Goal: Task Accomplishment & Management: Manage account settings

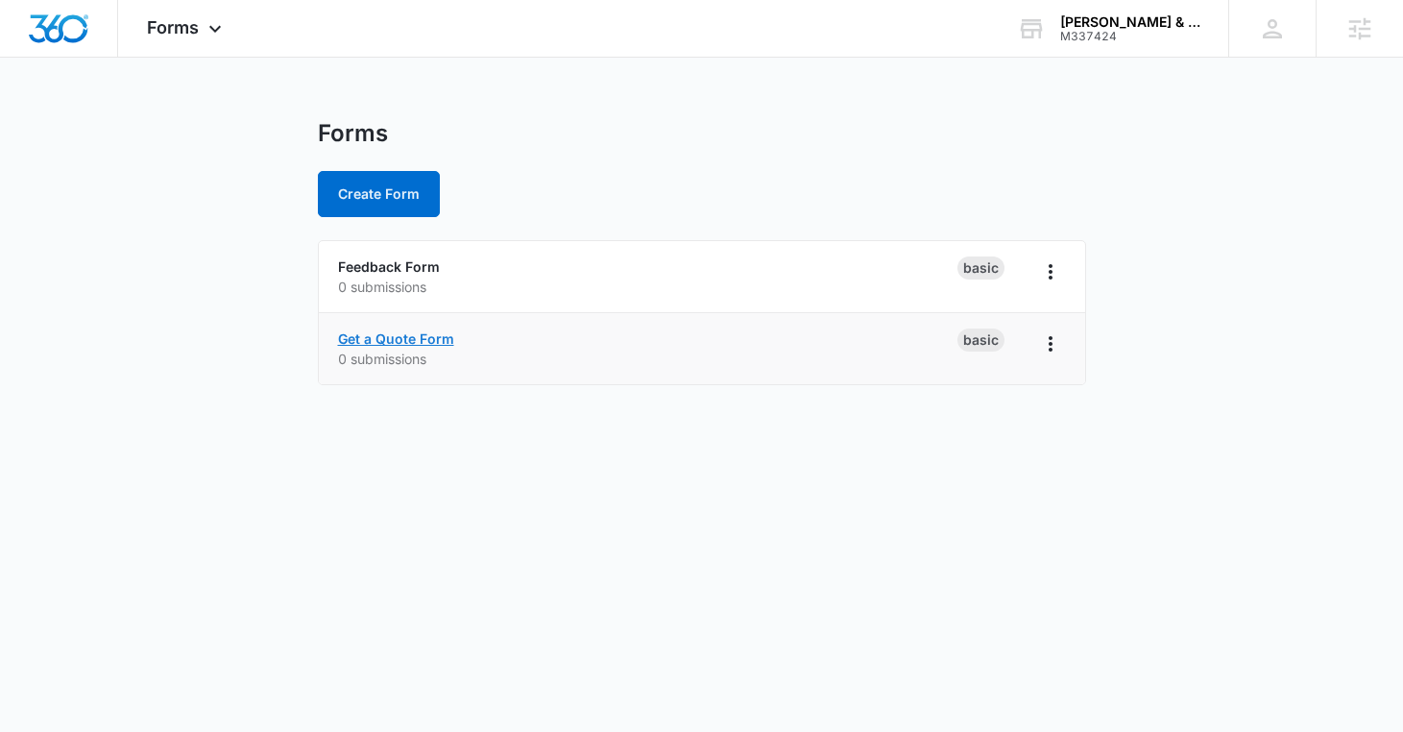
click at [419, 338] on link "Get a Quote Form" at bounding box center [396, 338] width 116 height 16
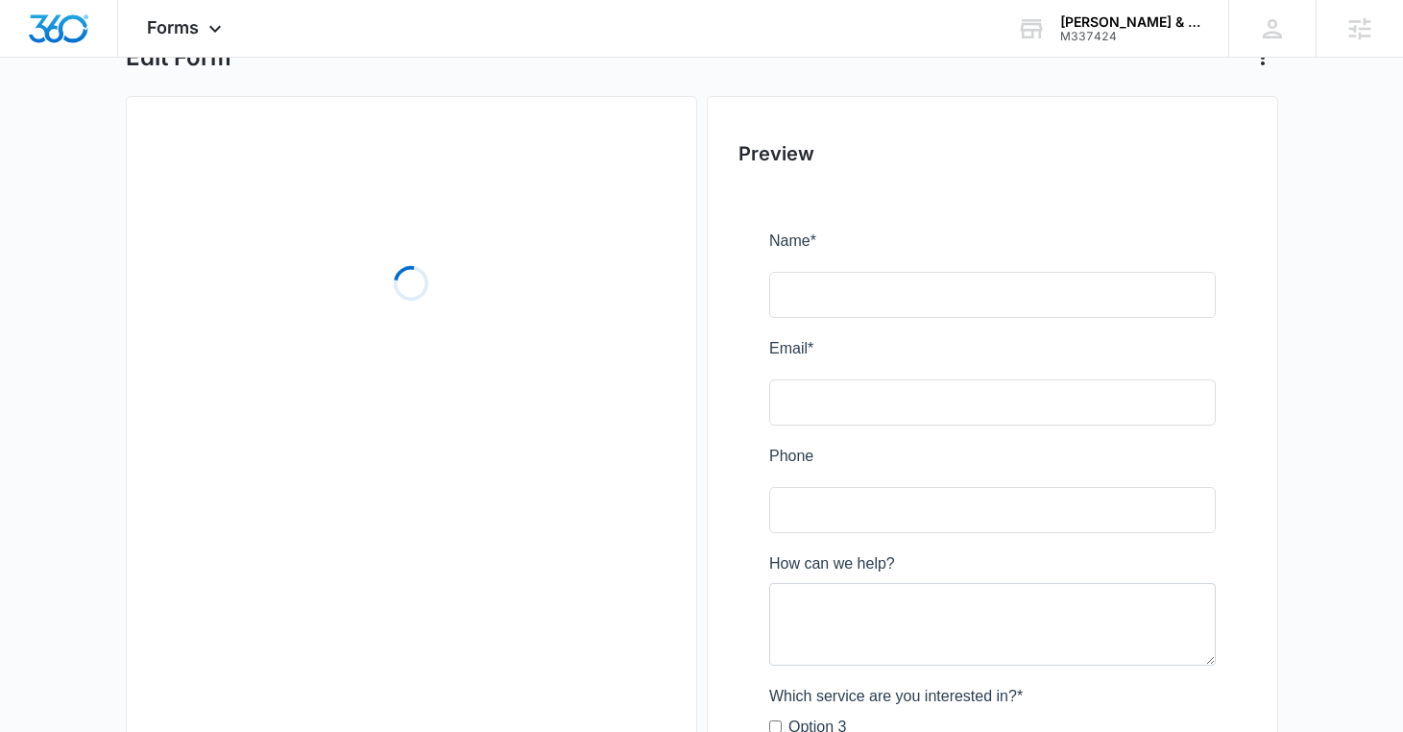
scroll to position [369, 0]
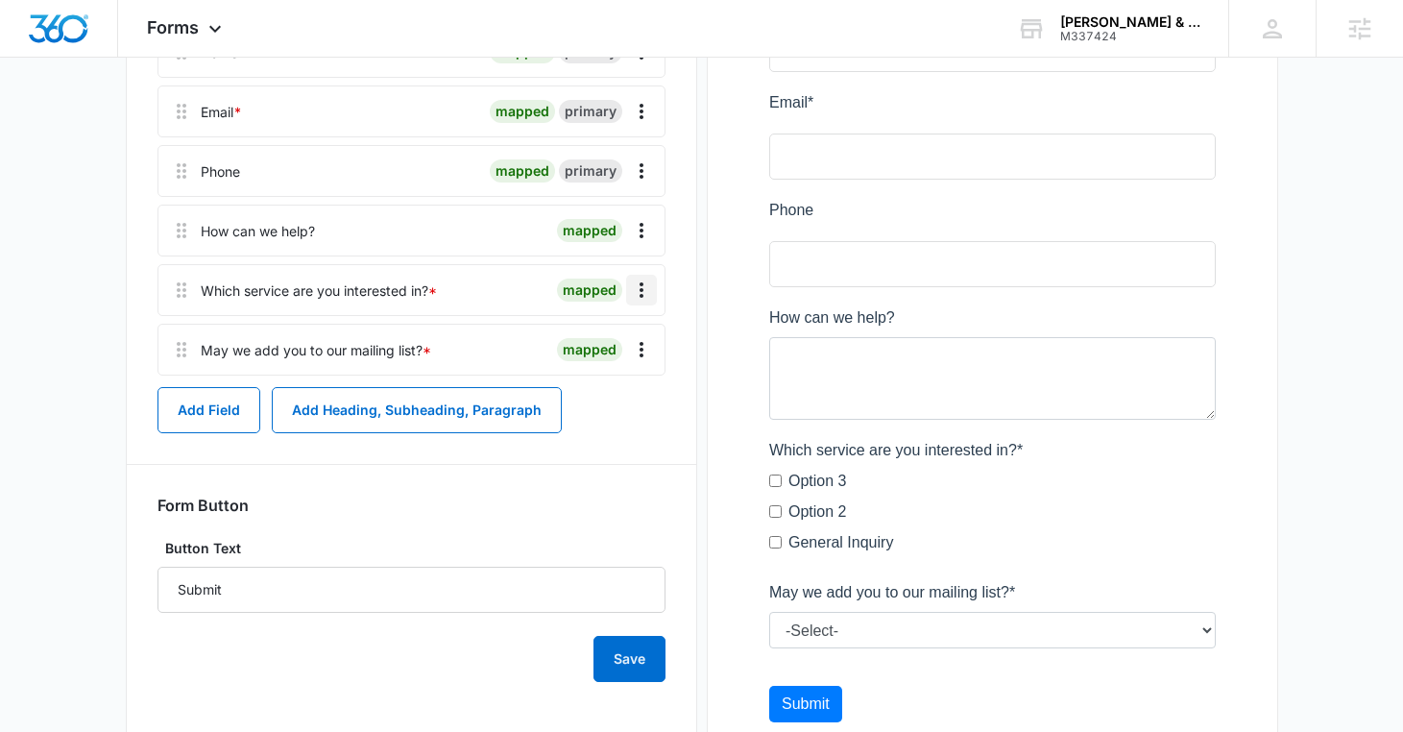
click at [634, 292] on icon "Overflow Menu" at bounding box center [641, 290] width 23 height 23
click at [627, 371] on button "Delete" at bounding box center [602, 372] width 110 height 29
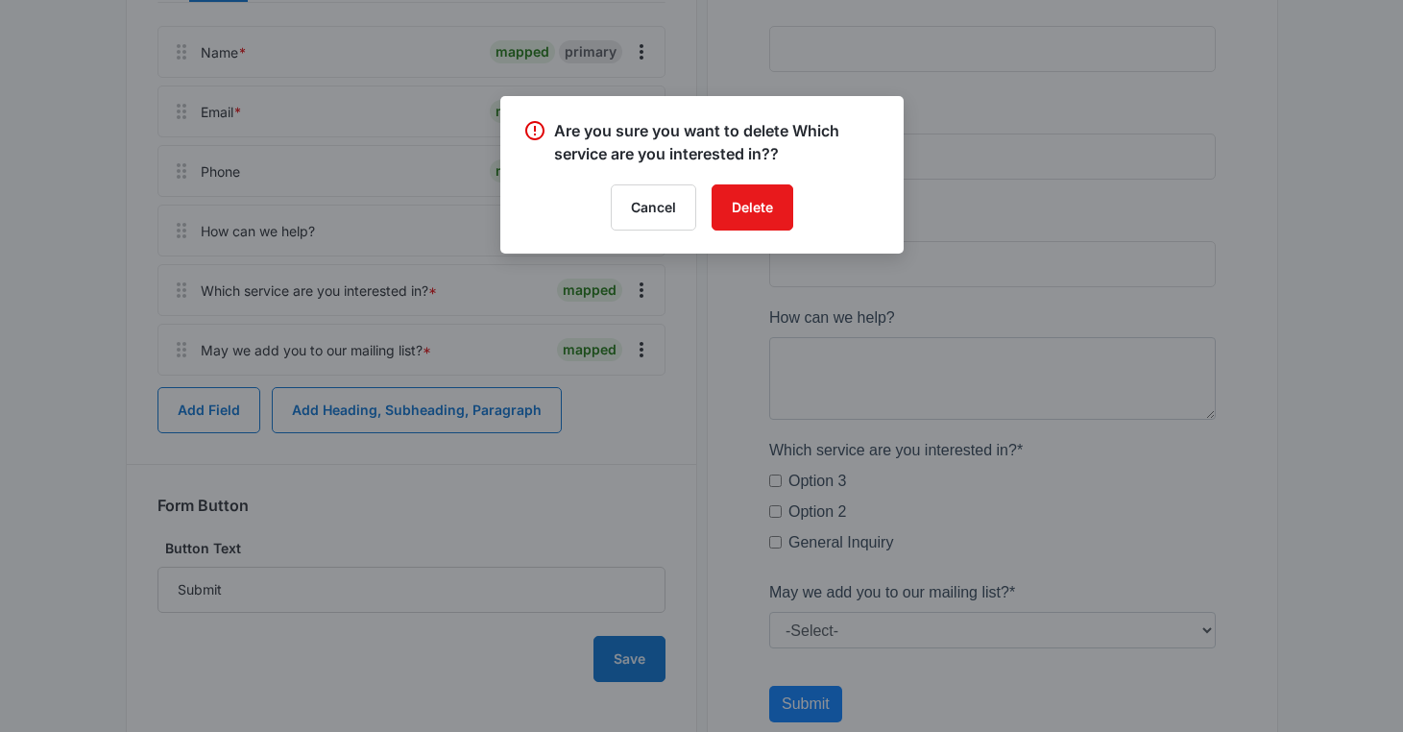
click at [796, 207] on div "Cancel Delete" at bounding box center [702, 207] width 357 height 46
click at [764, 210] on button "Delete" at bounding box center [753, 207] width 82 height 46
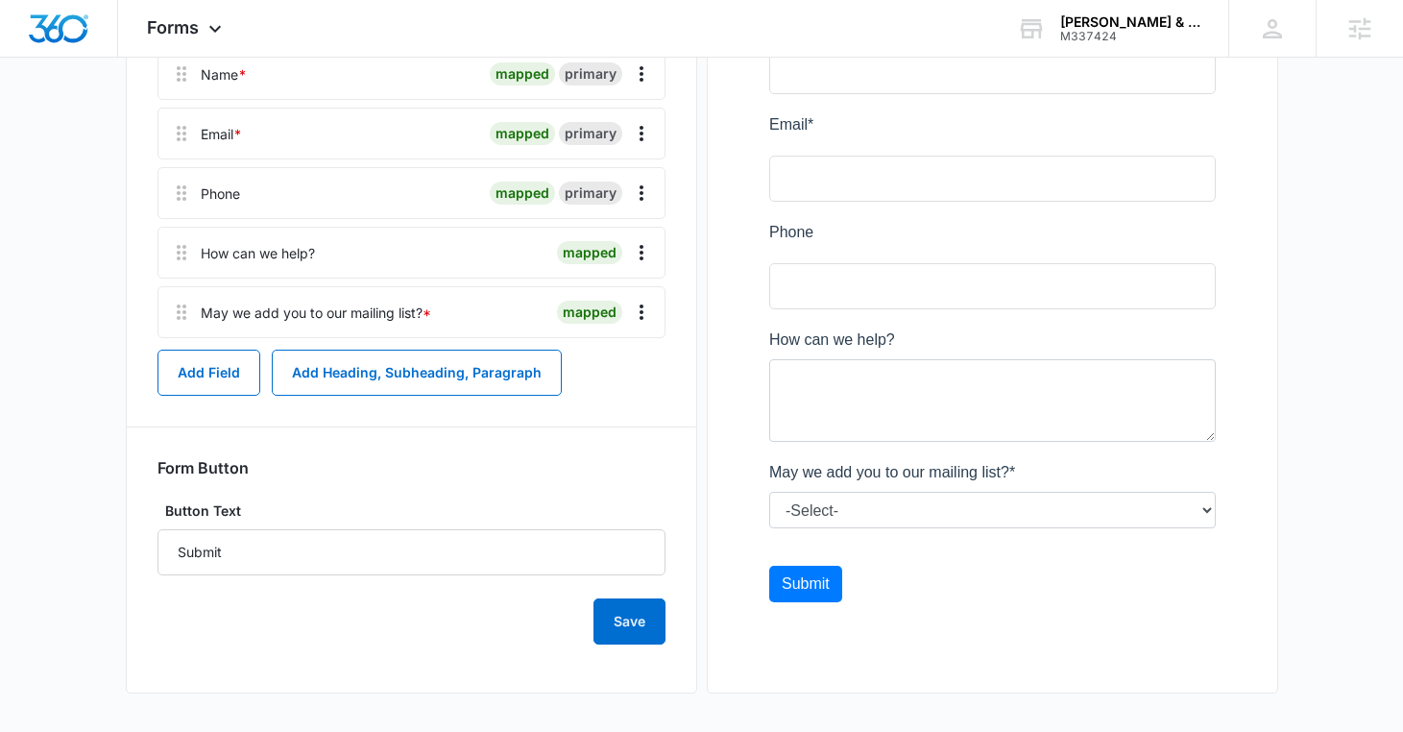
scroll to position [0, 0]
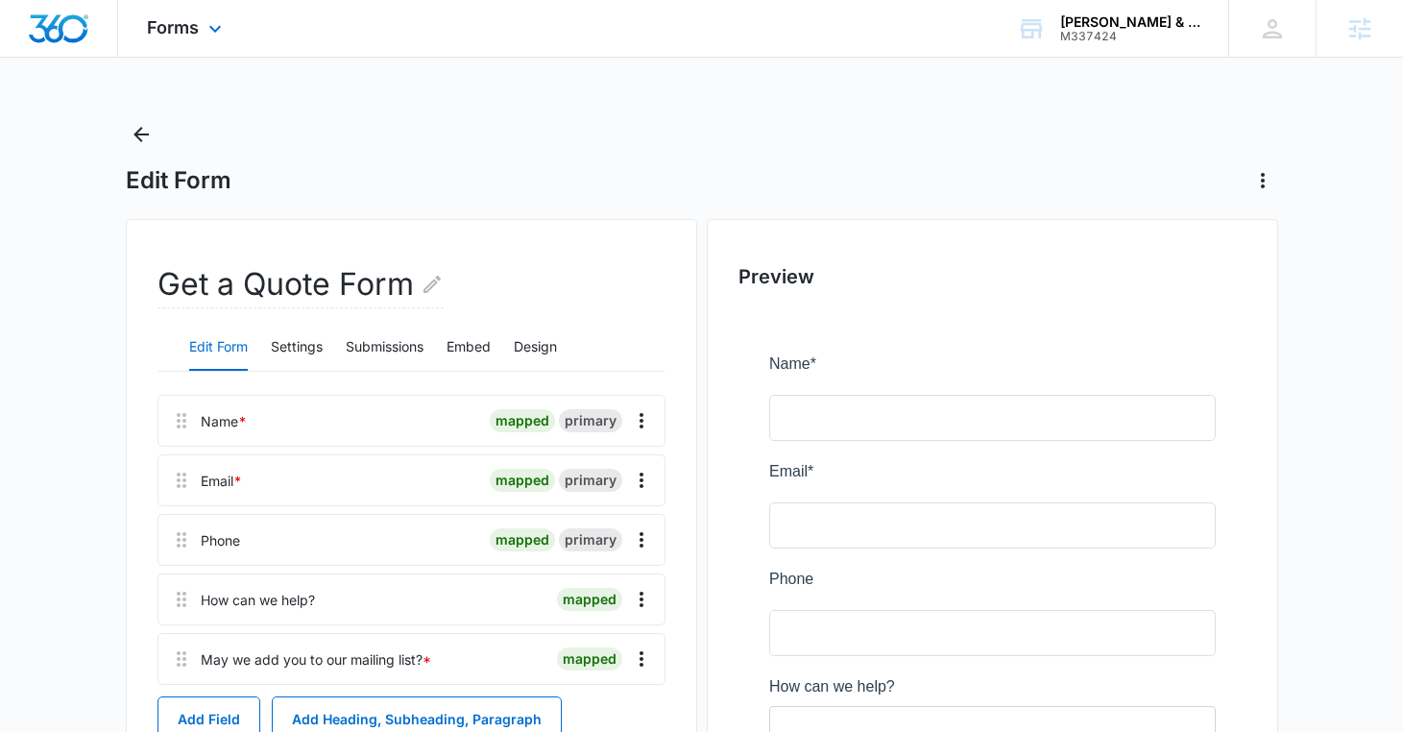
click at [186, 42] on div "Forms Apps Reputation Websites Forms CRM Email Social Shop Content Ads Intellig…" at bounding box center [186, 28] width 137 height 57
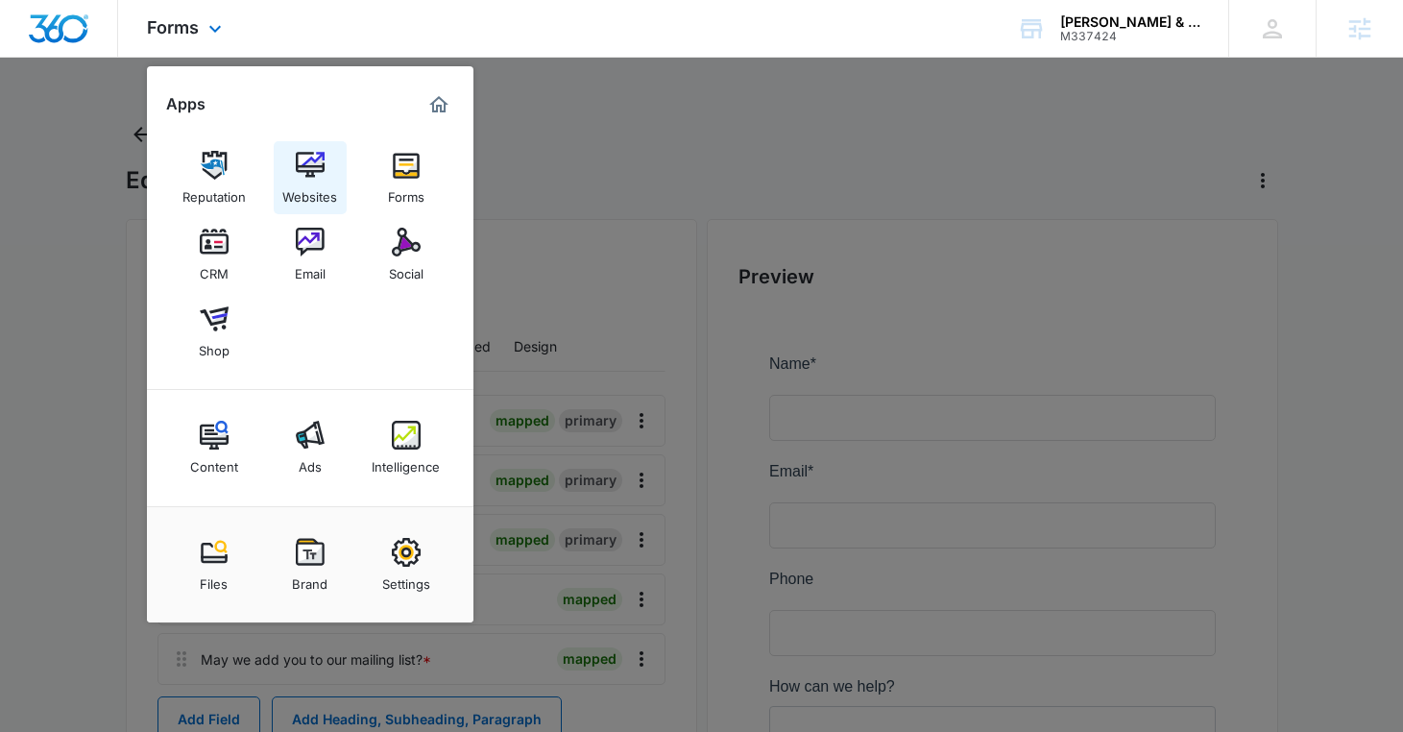
click at [313, 170] on img at bounding box center [310, 165] width 29 height 29
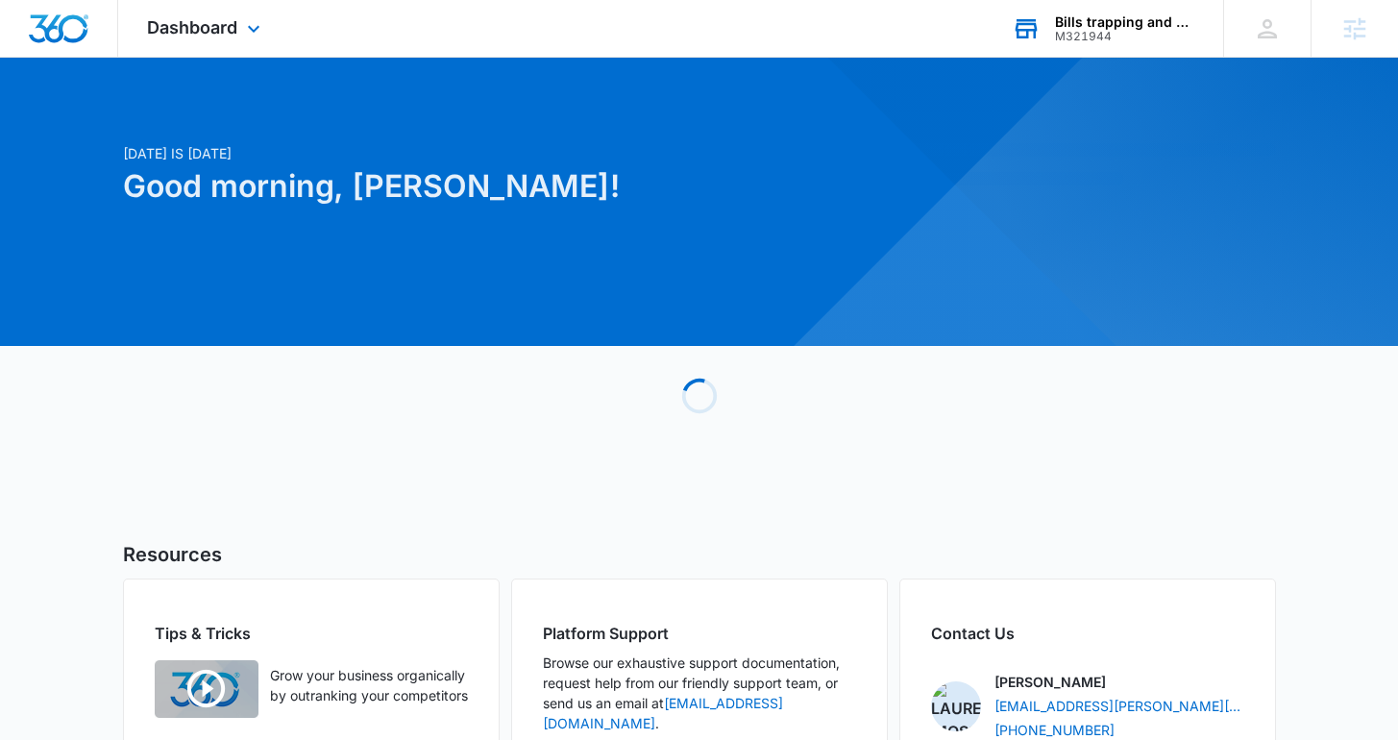
click at [1046, 41] on div "Bills trapping and pest removal M321944 Your Accounts View All" at bounding box center [1103, 28] width 240 height 57
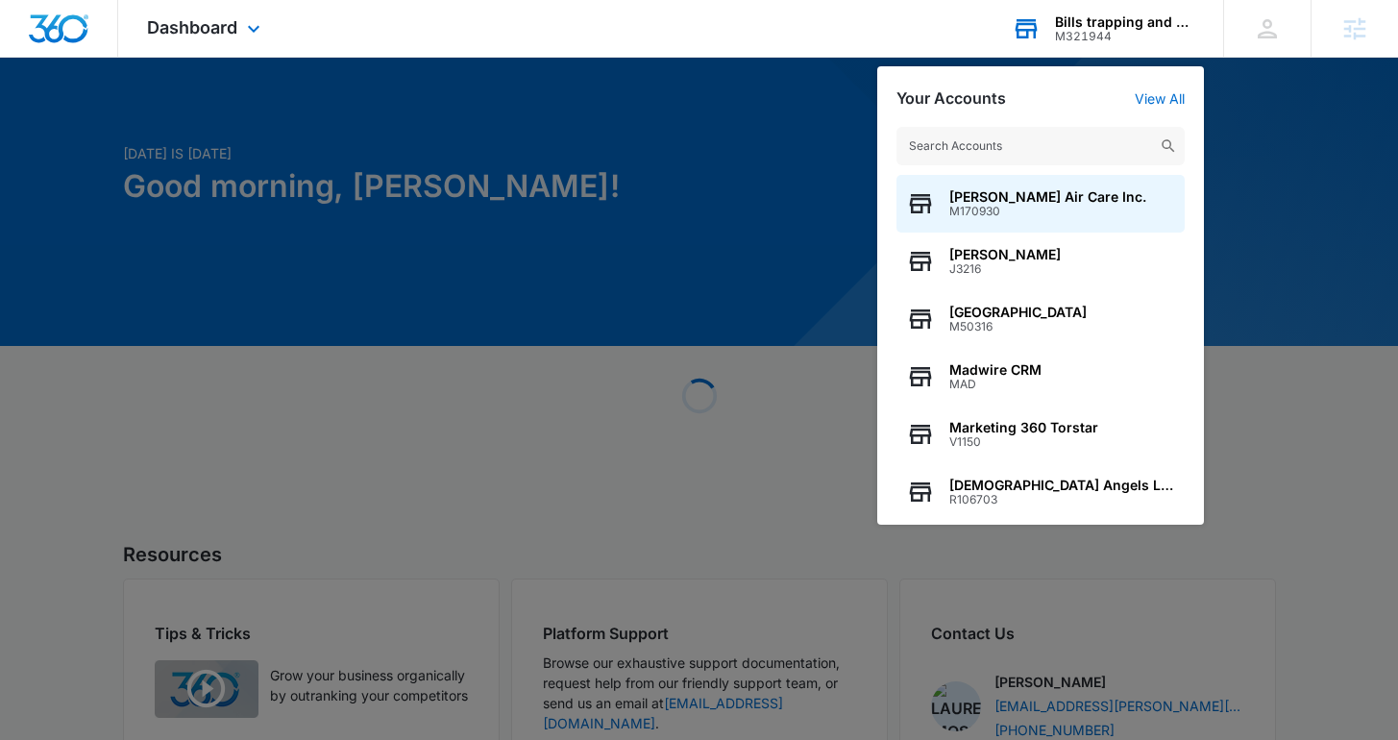
click at [1046, 41] on div "Bills trapping and pest removal M321944 Your Accounts View All Paul Mitchell's …" at bounding box center [1103, 28] width 240 height 57
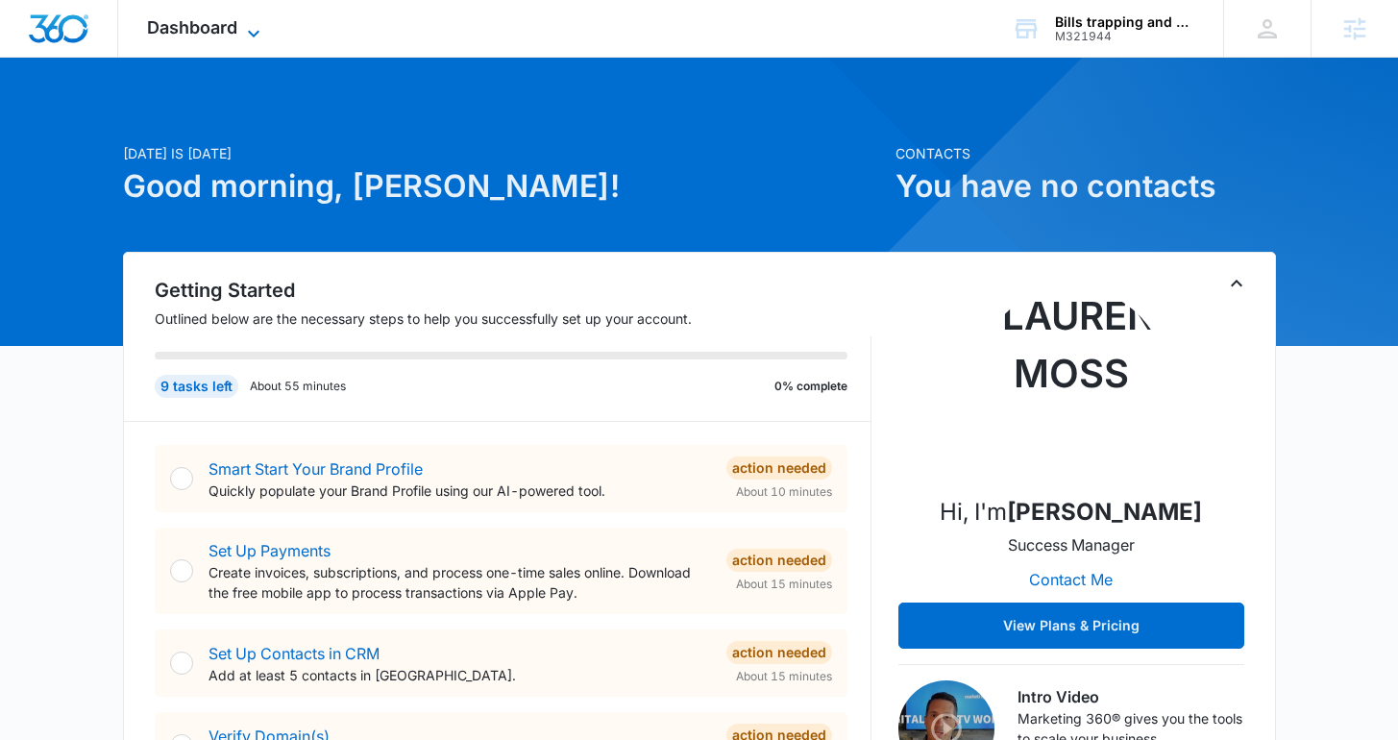
click at [192, 21] on span "Dashboard" at bounding box center [192, 27] width 90 height 20
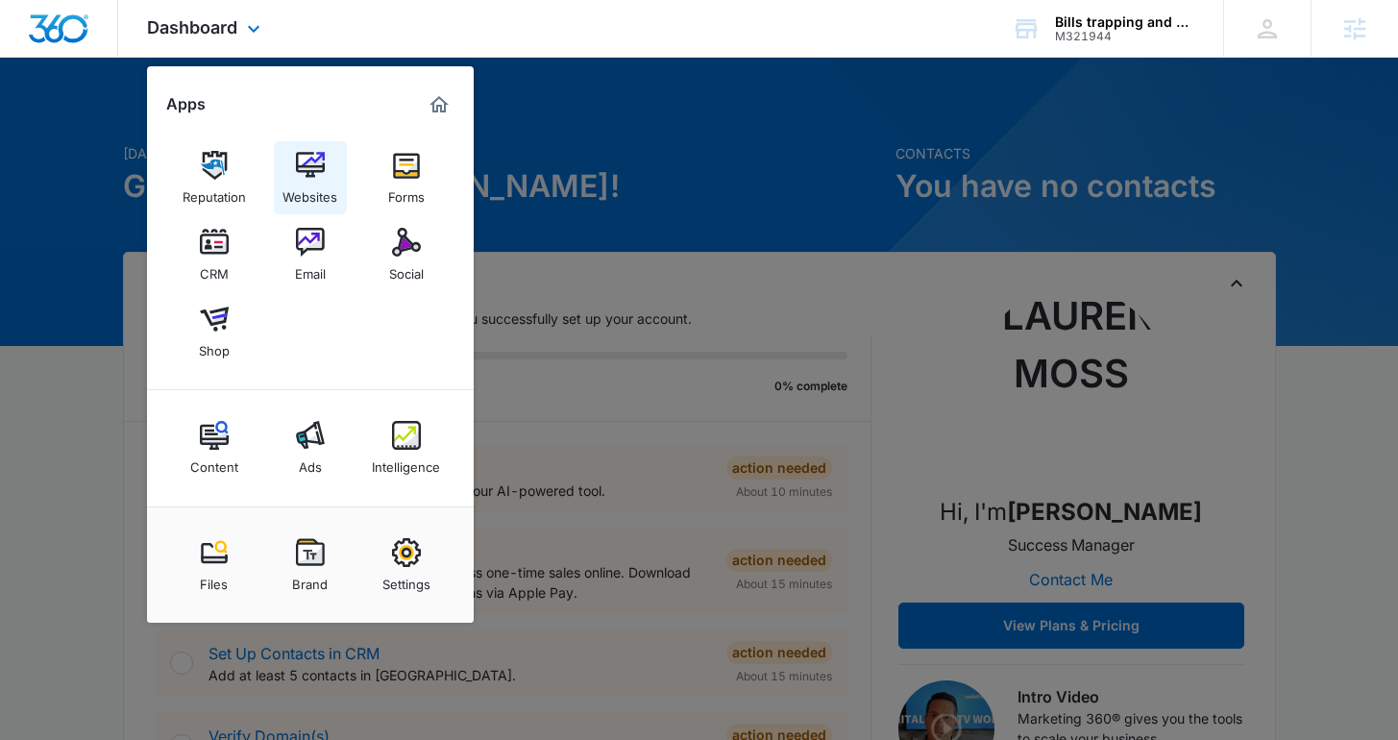
click at [309, 189] on div "Websites" at bounding box center [309, 192] width 55 height 25
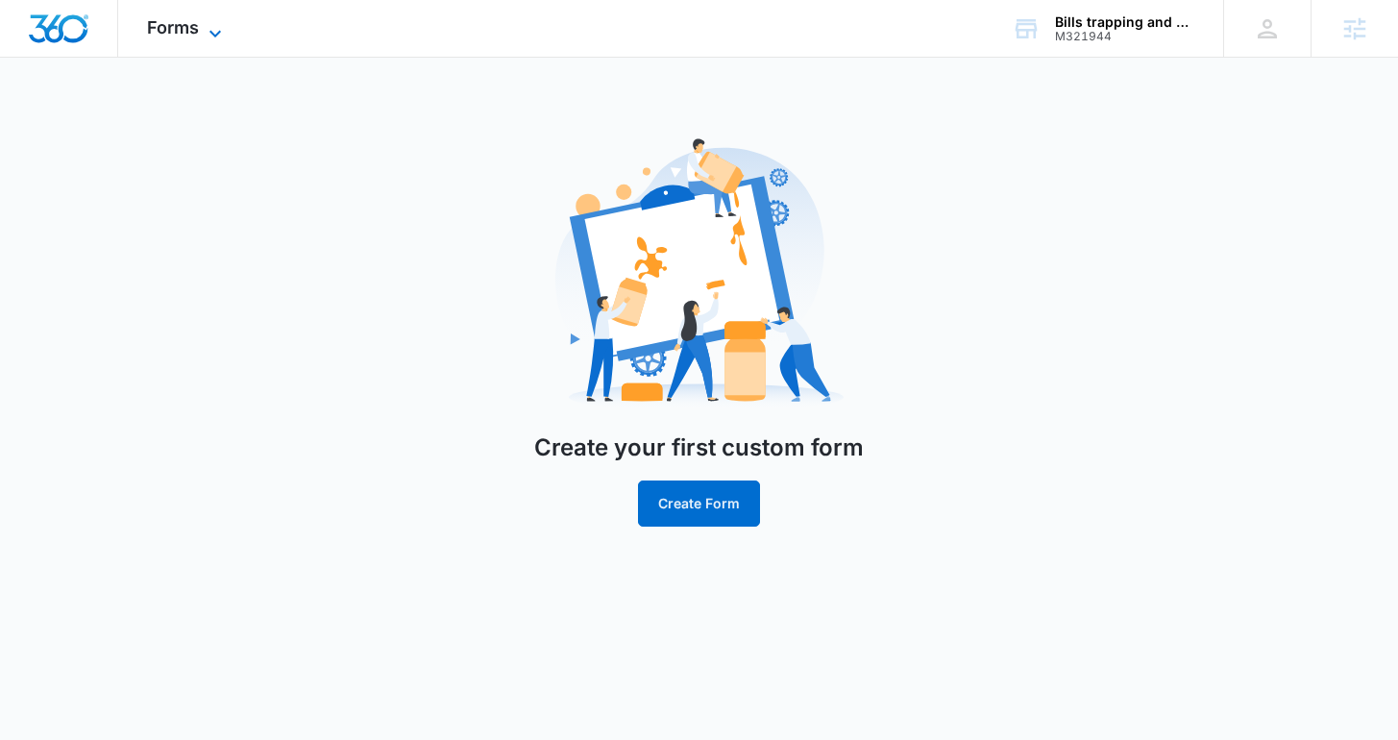
click at [182, 31] on span "Forms" at bounding box center [173, 27] width 52 height 20
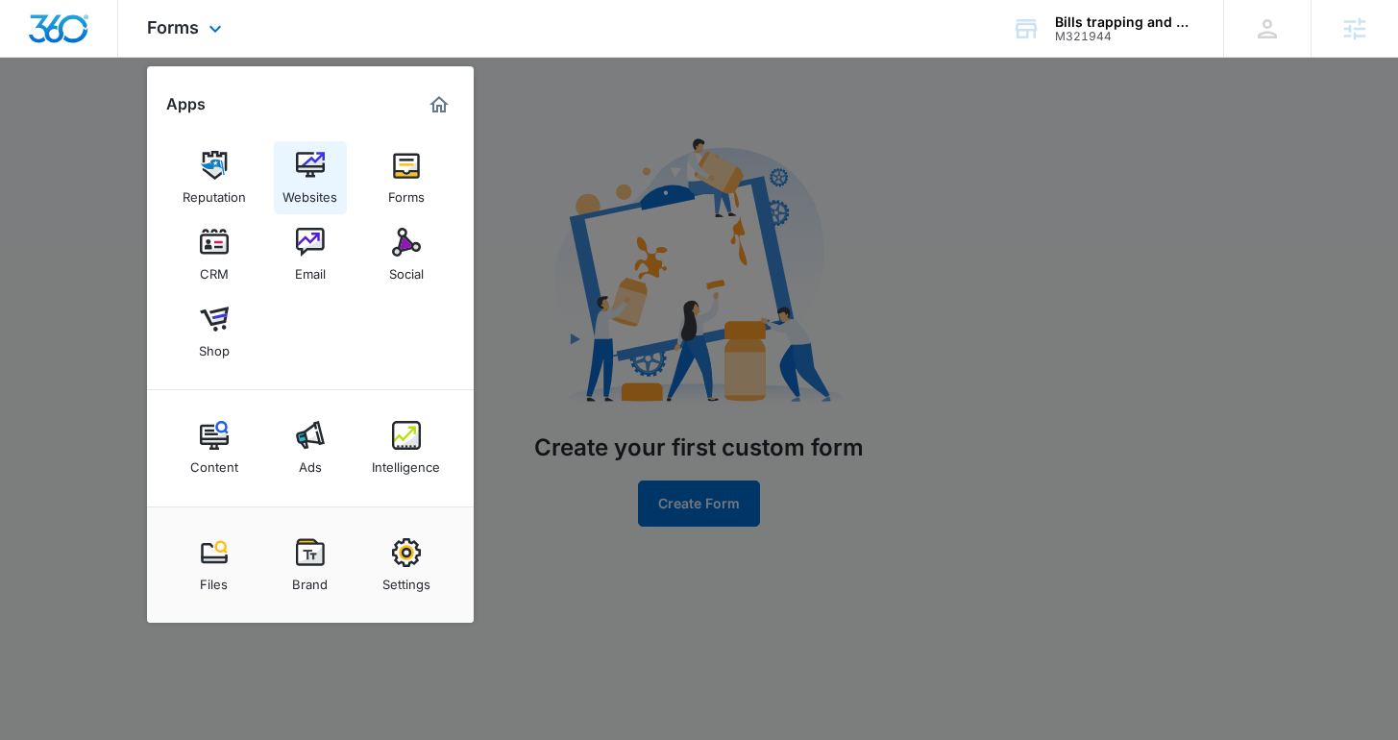
click at [317, 182] on div "Websites" at bounding box center [309, 192] width 55 height 25
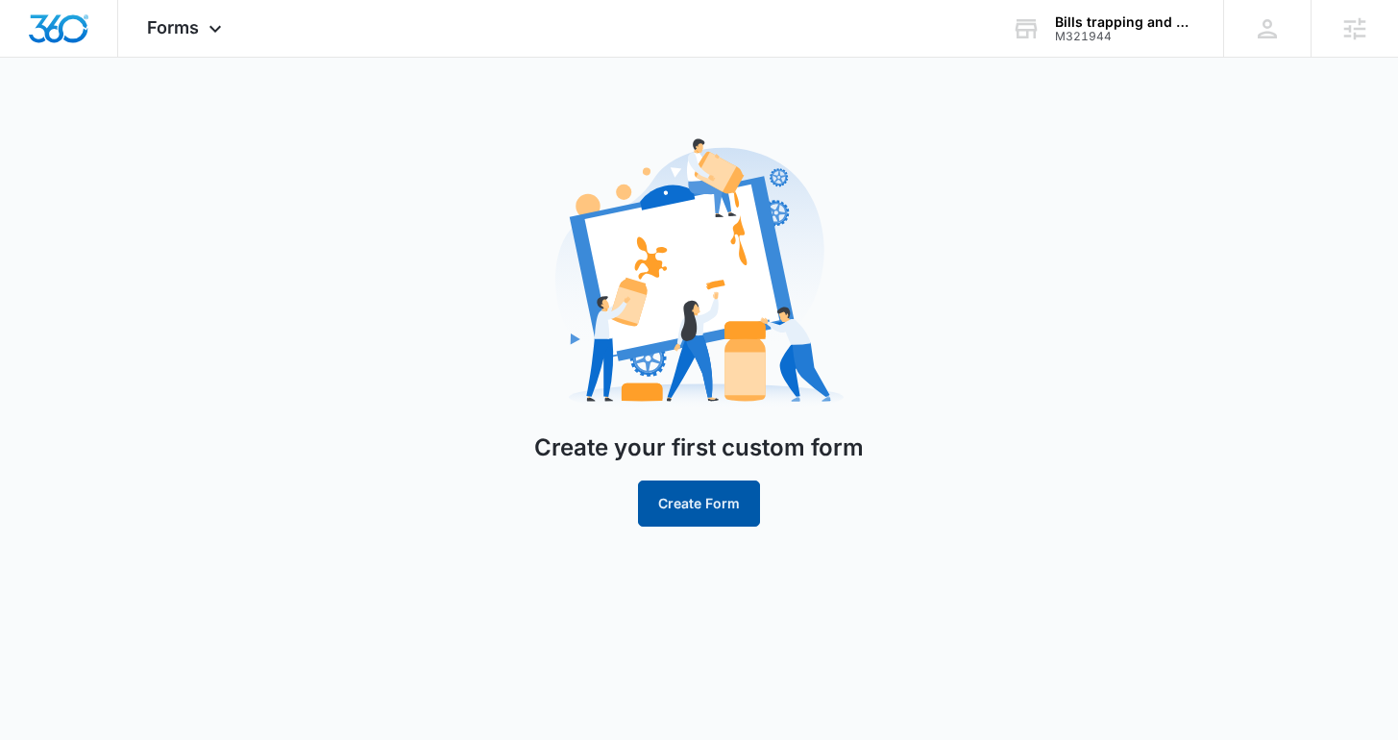
click at [726, 522] on button "Create Form" at bounding box center [699, 503] width 122 height 46
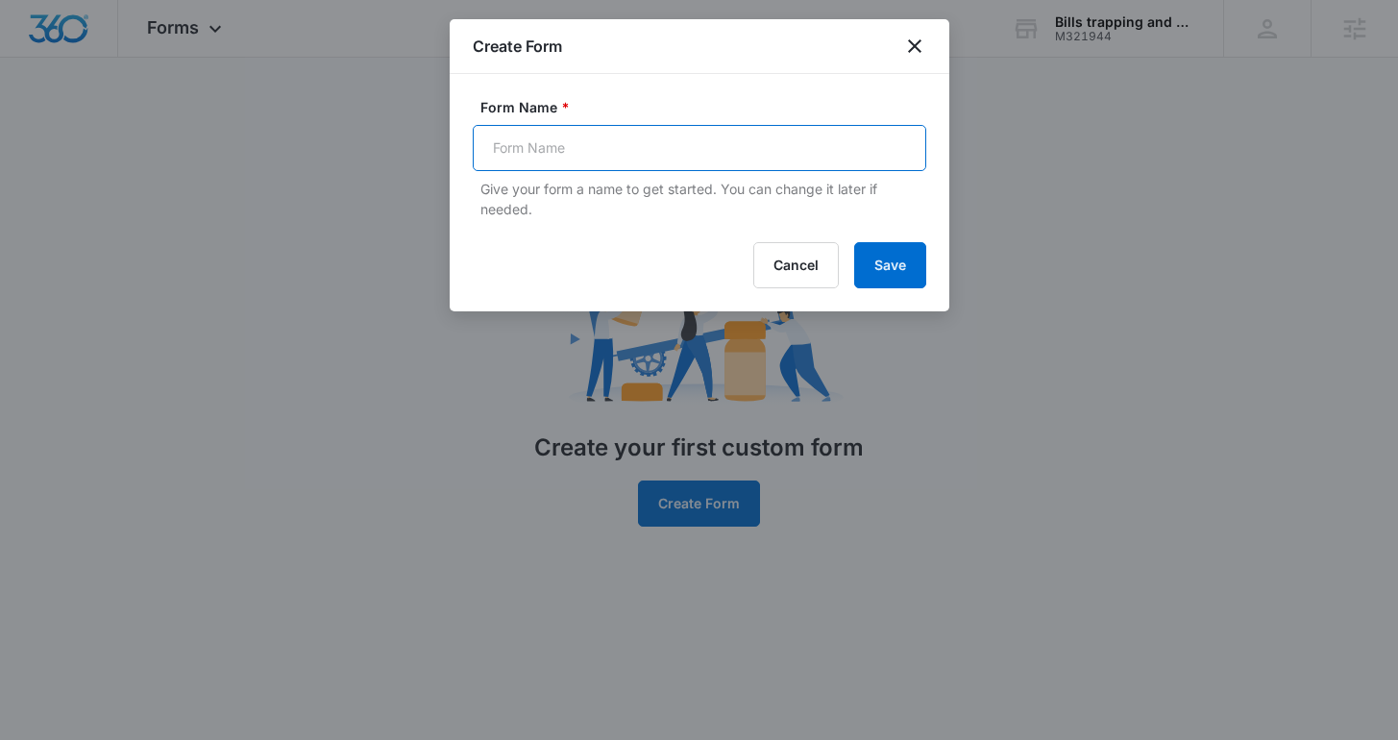
click at [554, 165] on input "Form Name *" at bounding box center [699, 148] width 453 height 46
type input "Contact Form"
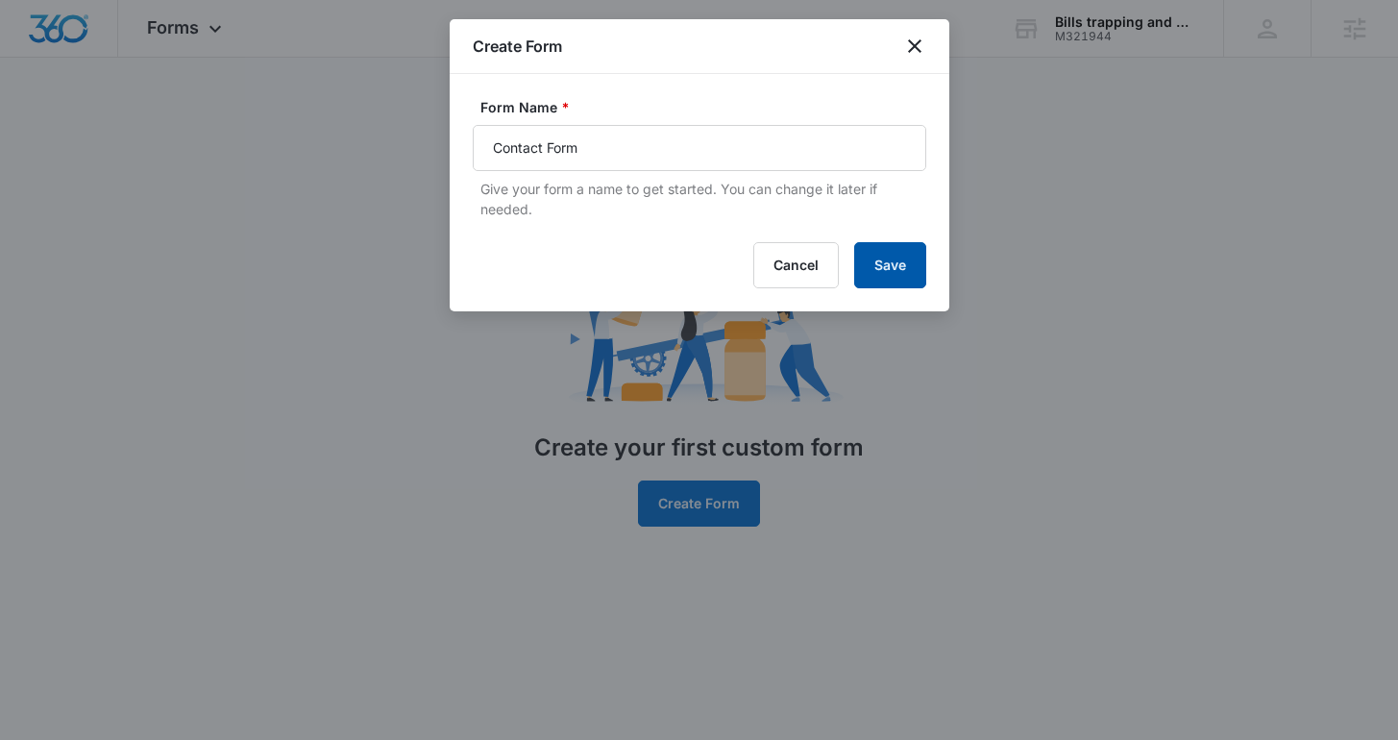
click at [869, 258] on button "Save" at bounding box center [890, 265] width 72 height 46
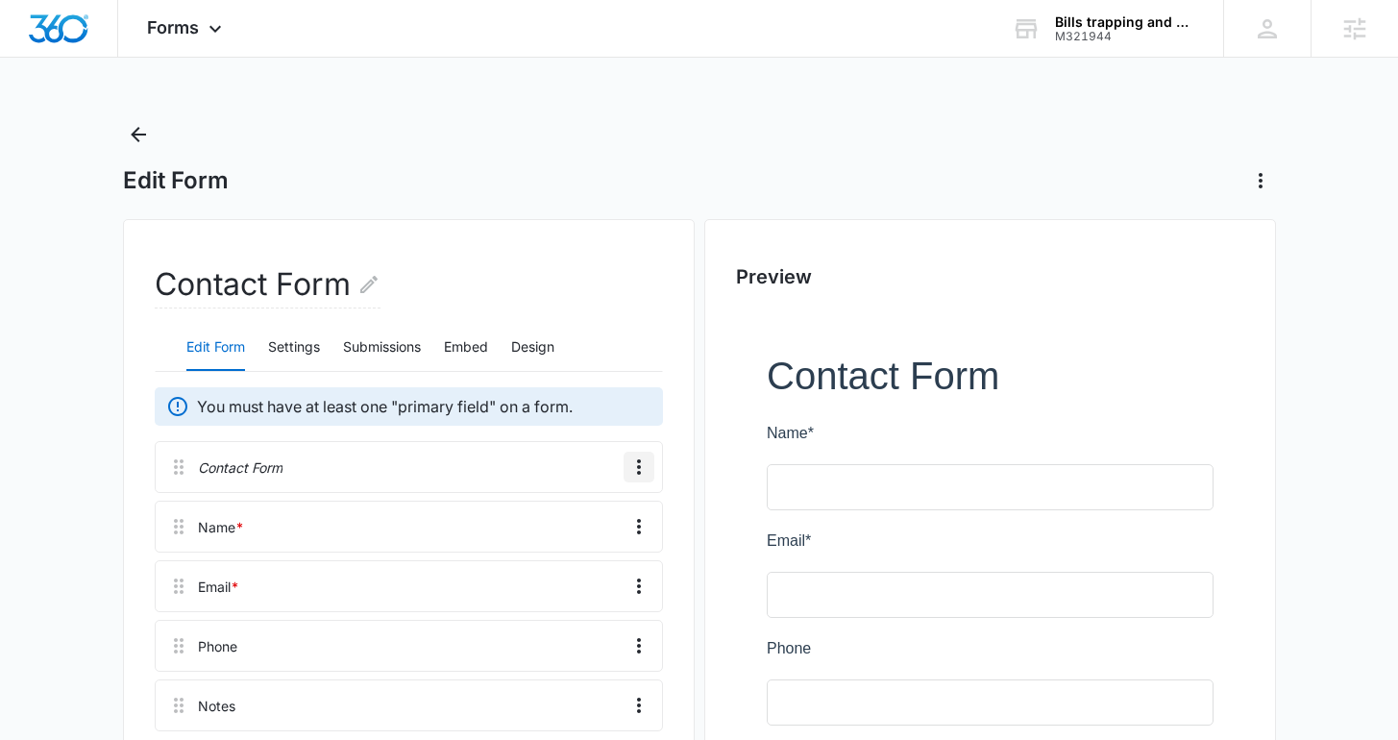
click at [635, 477] on button "Overflow Menu" at bounding box center [638, 466] width 31 height 31
click at [600, 546] on div "Delete" at bounding box center [587, 549] width 40 height 13
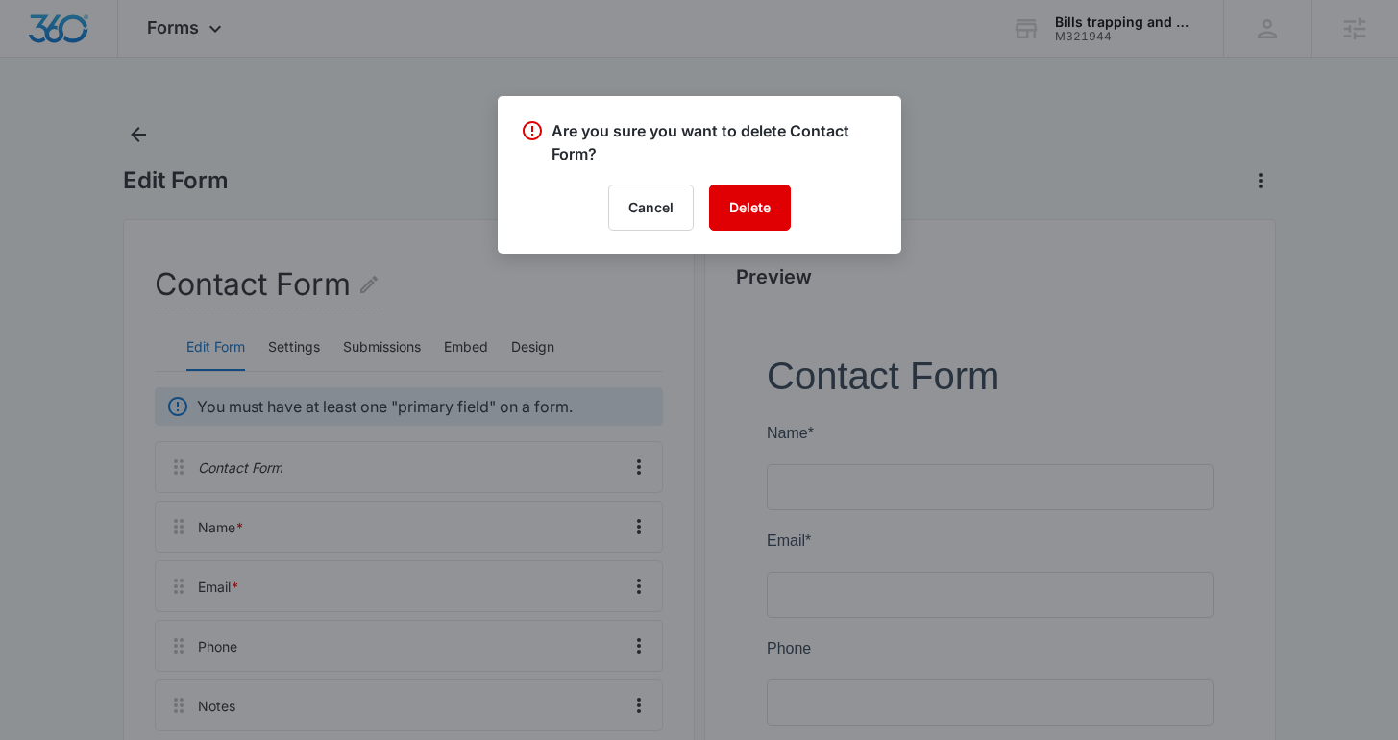
click at [745, 190] on button "Delete" at bounding box center [750, 207] width 82 height 46
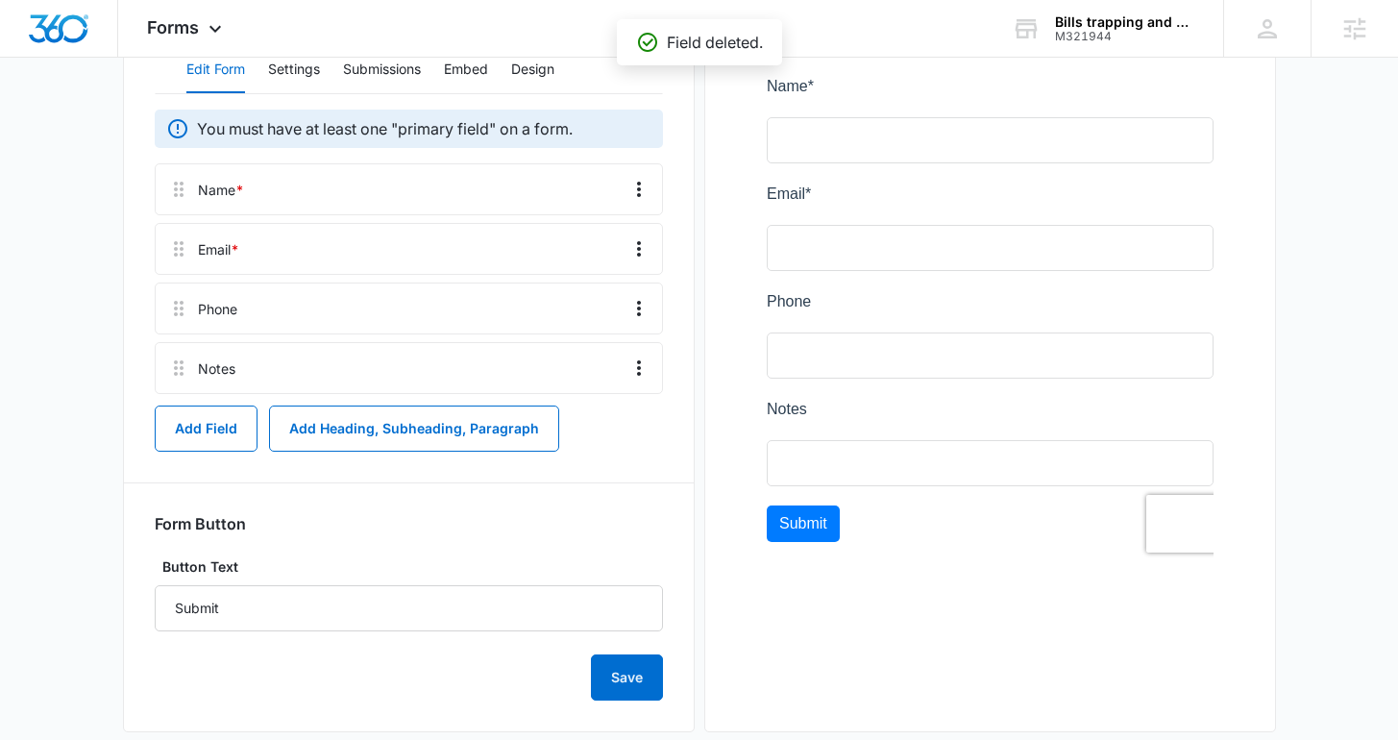
scroll to position [308, 0]
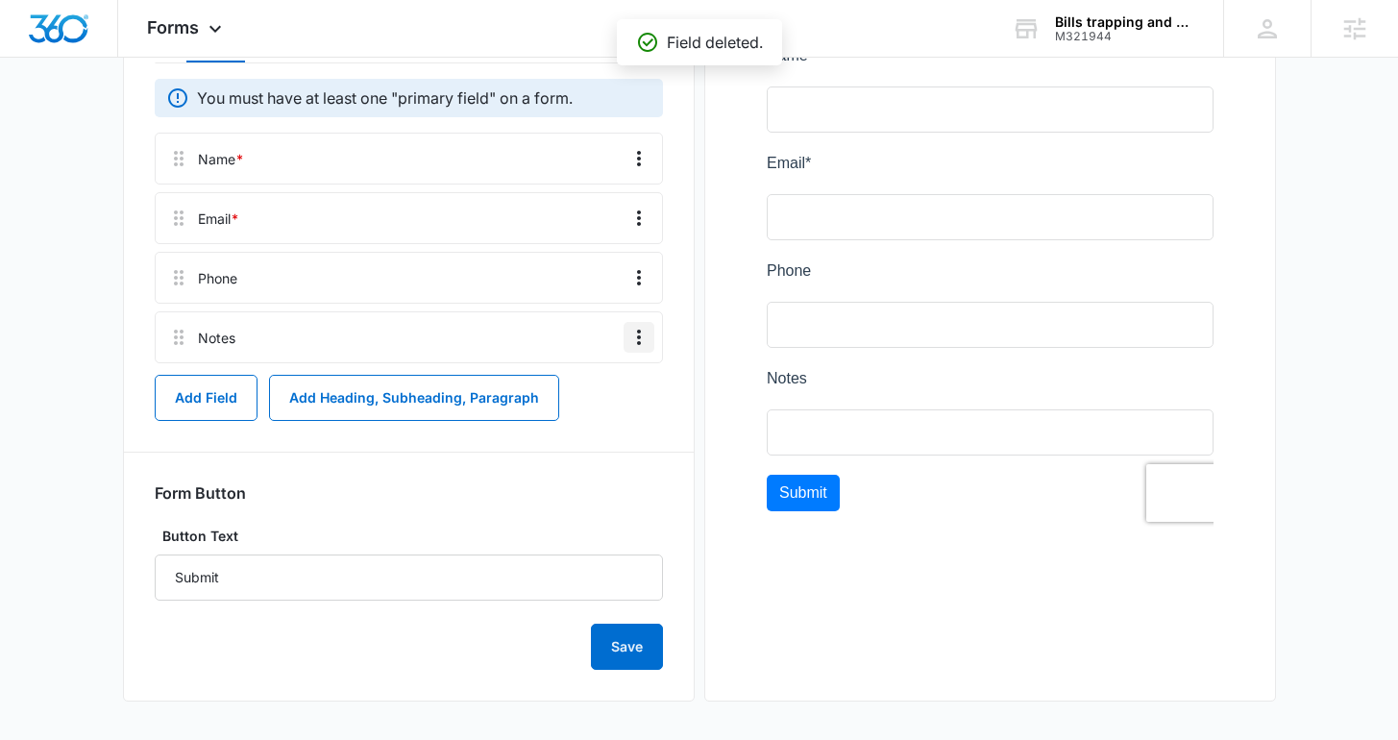
click at [640, 323] on button "Overflow Menu" at bounding box center [638, 337] width 31 height 31
click at [616, 378] on button "Edit" at bounding box center [599, 391] width 110 height 29
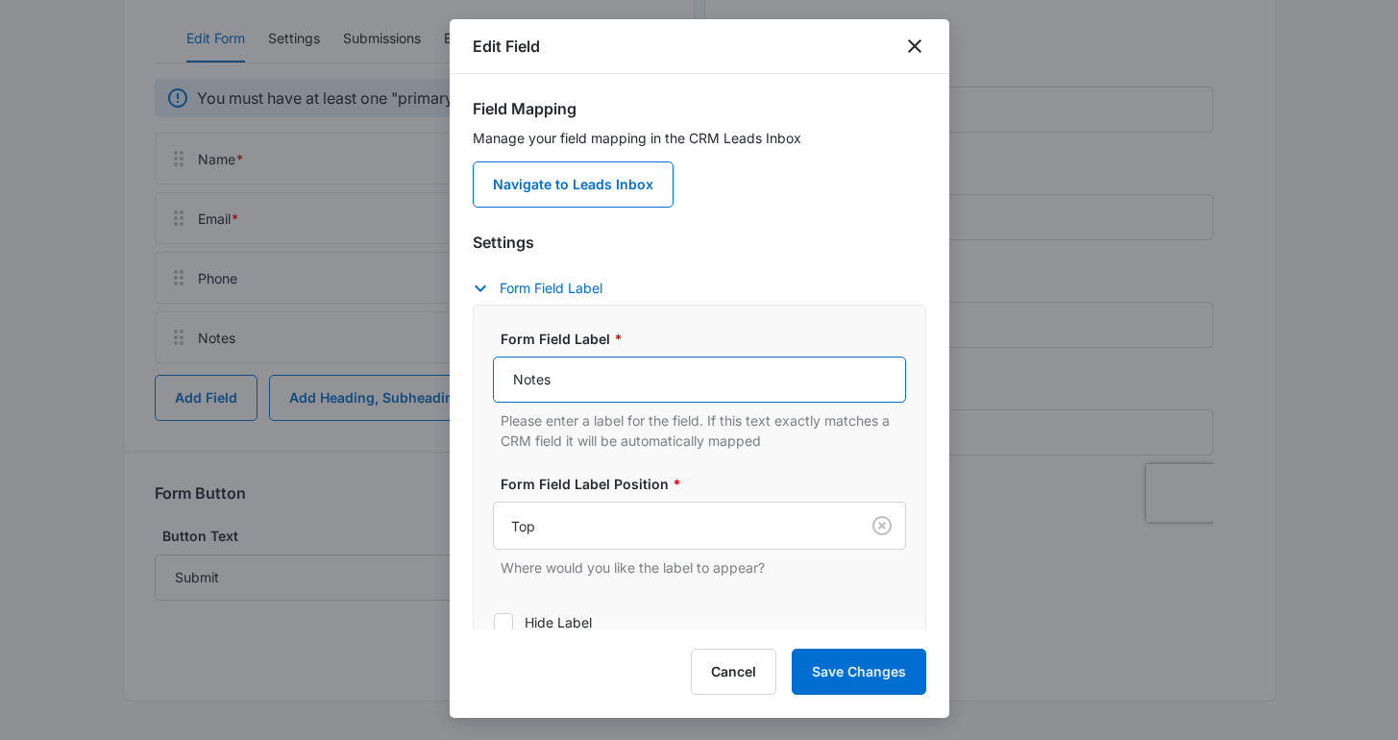
click at [590, 384] on input "Notes" at bounding box center [699, 379] width 413 height 46
type input "How Can We Help You?"
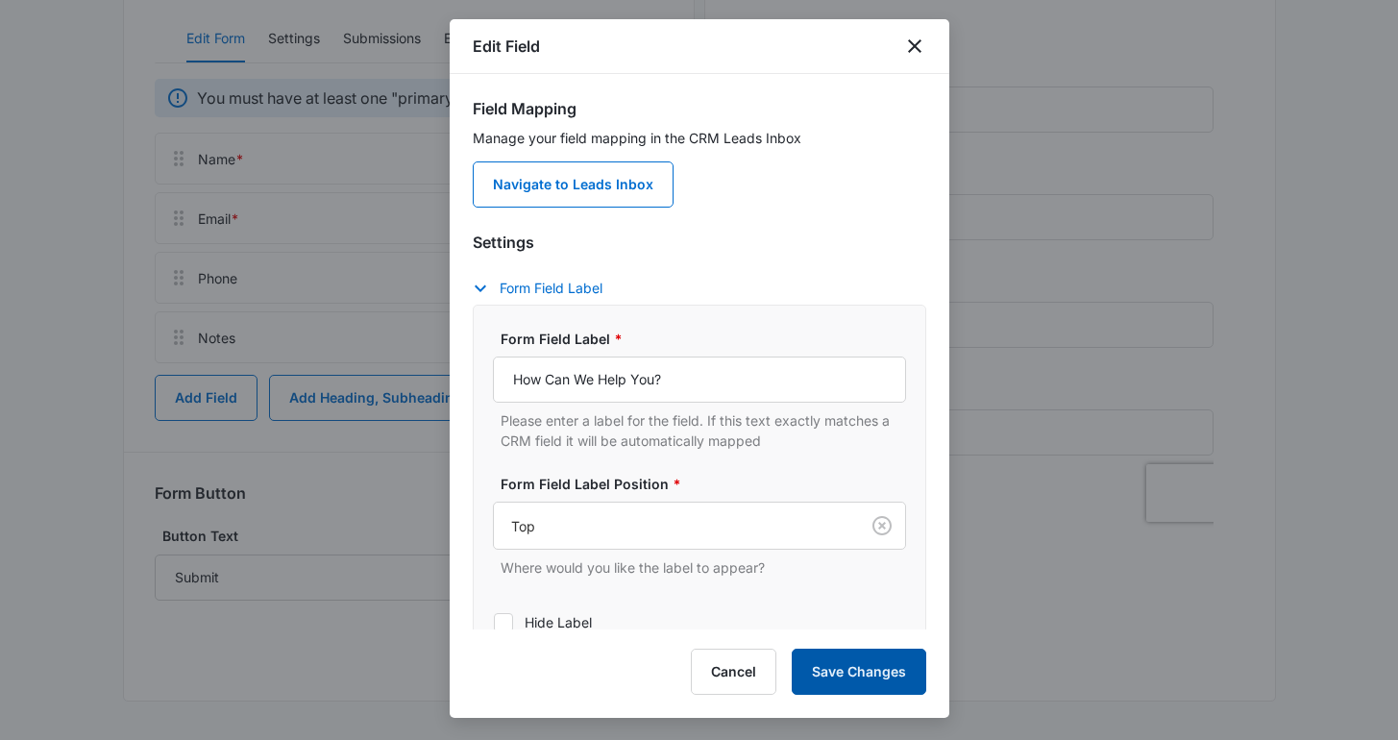
click at [867, 660] on button "Save Changes" at bounding box center [859, 671] width 134 height 46
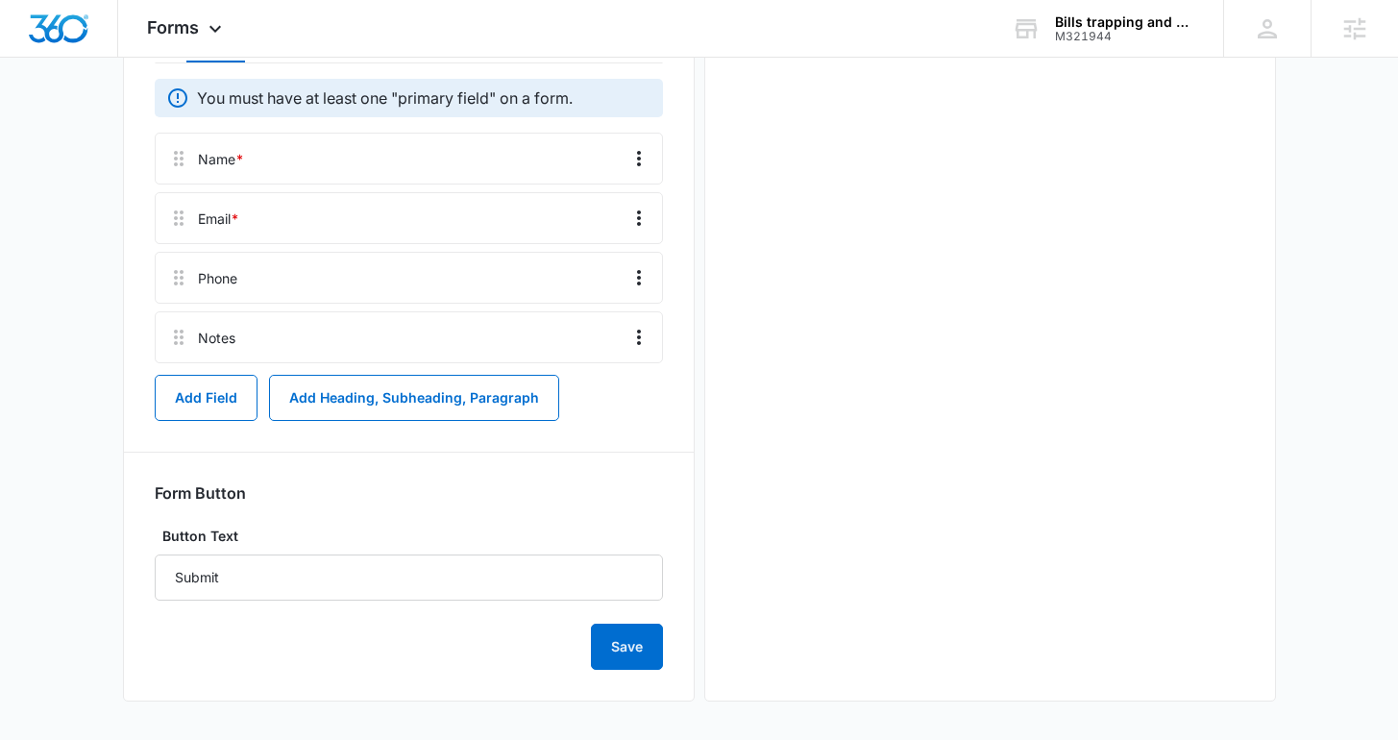
scroll to position [0, 0]
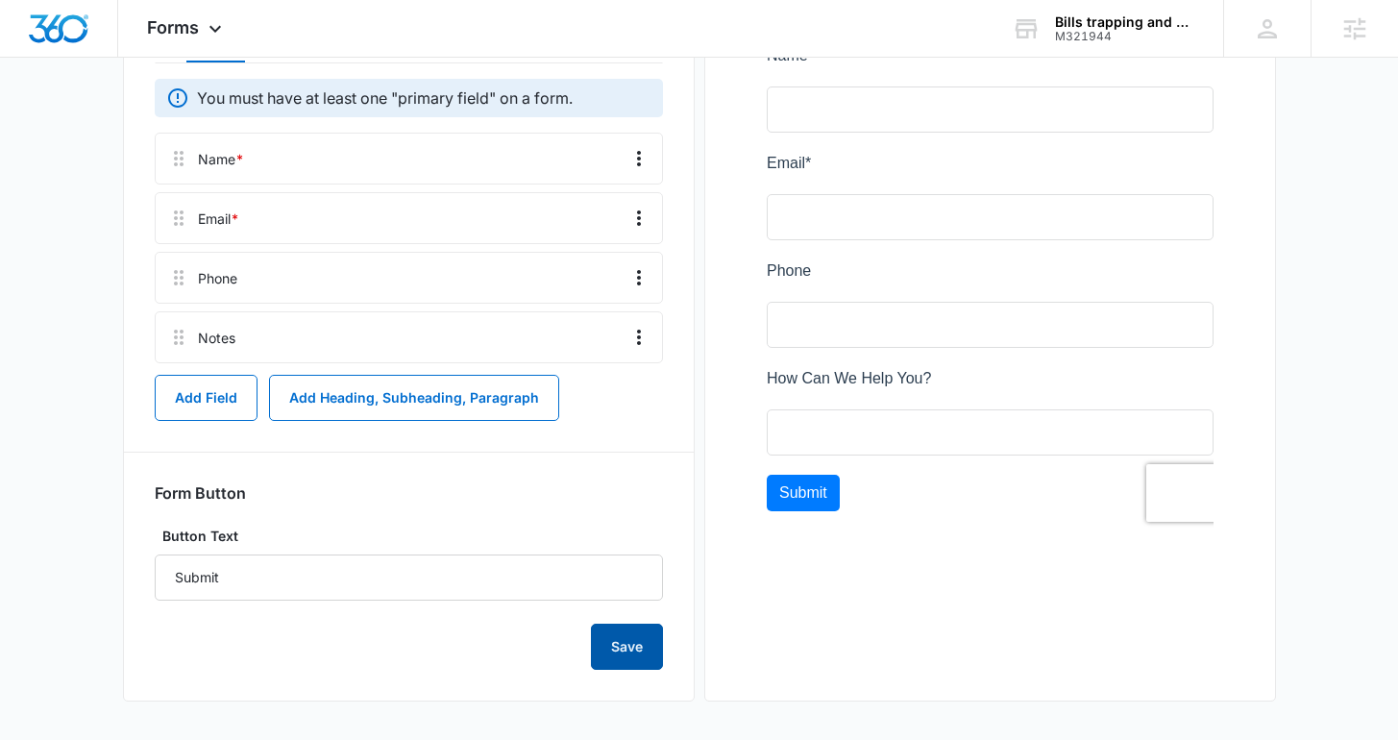
click at [633, 660] on button "Save" at bounding box center [627, 646] width 72 height 46
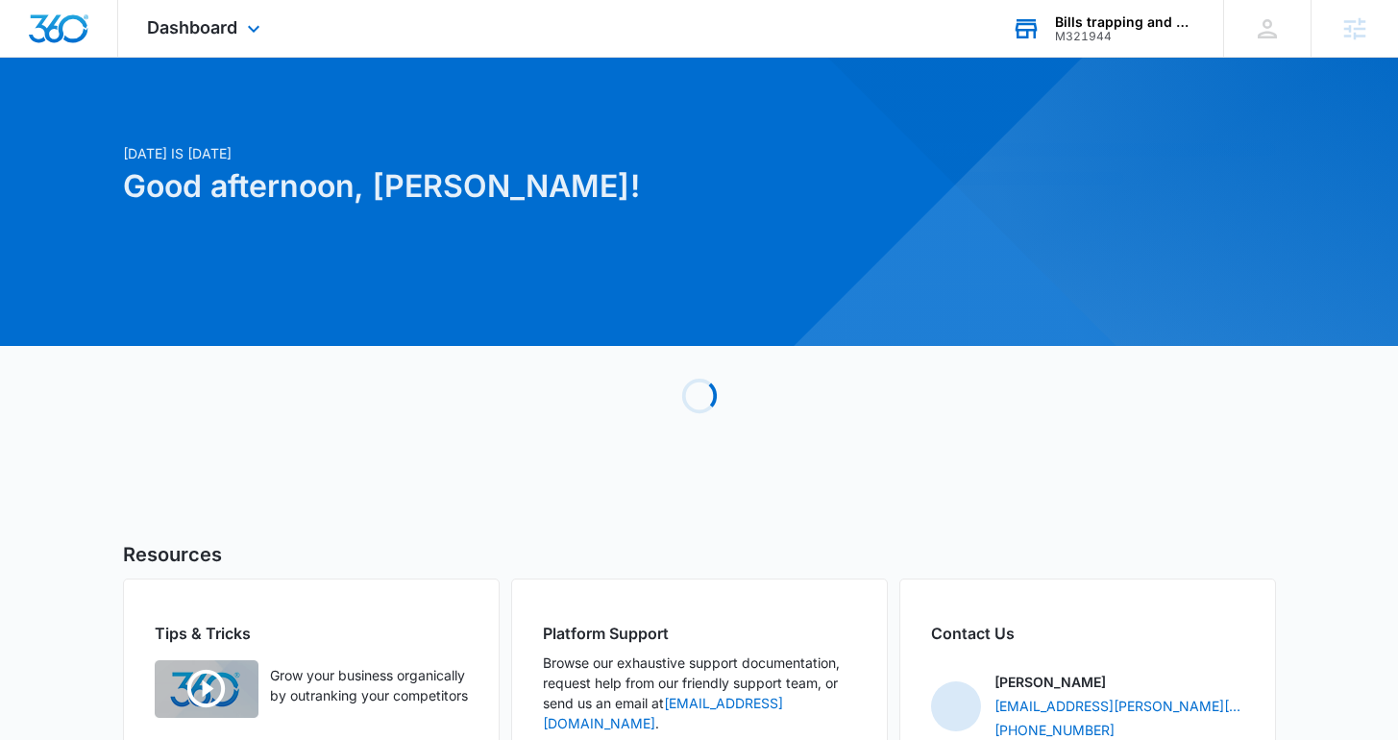
click at [1097, 25] on div "Bills trapping and pest removal" at bounding box center [1125, 21] width 140 height 15
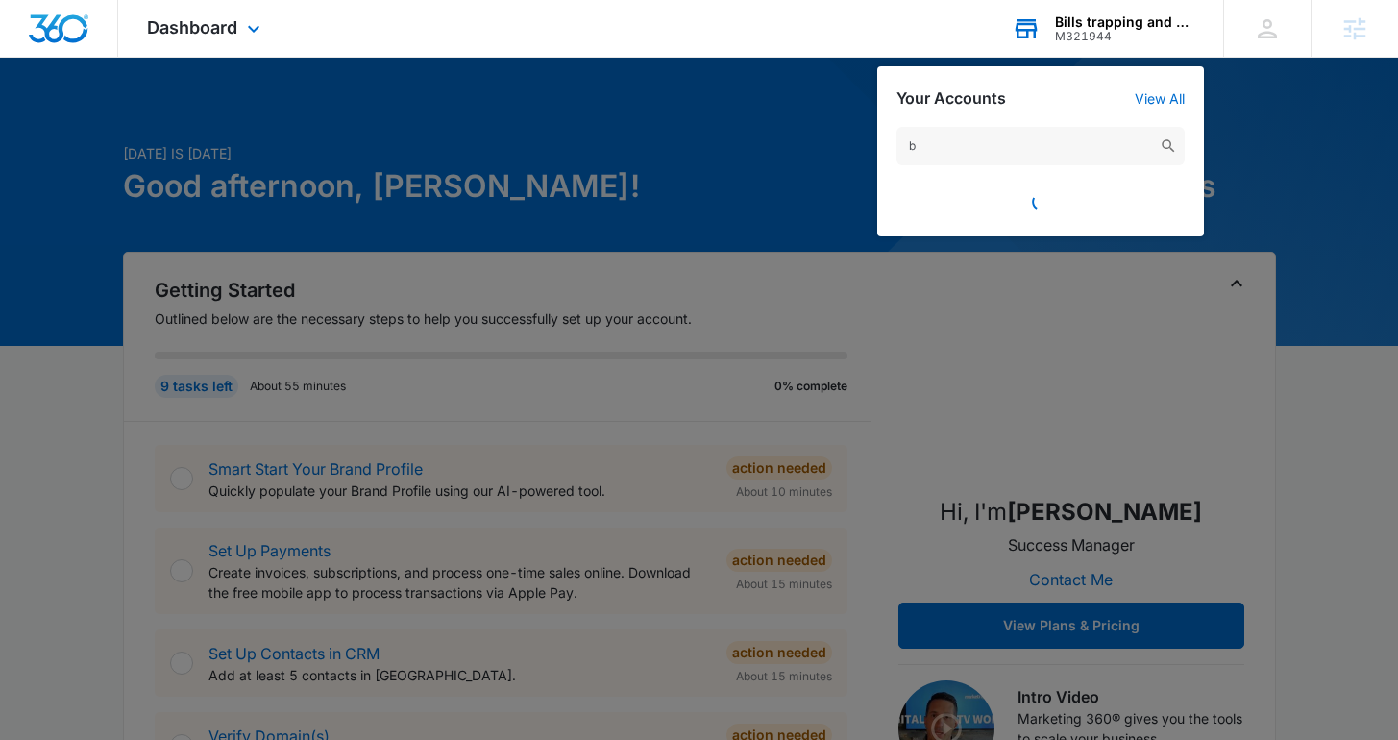
type input "b"
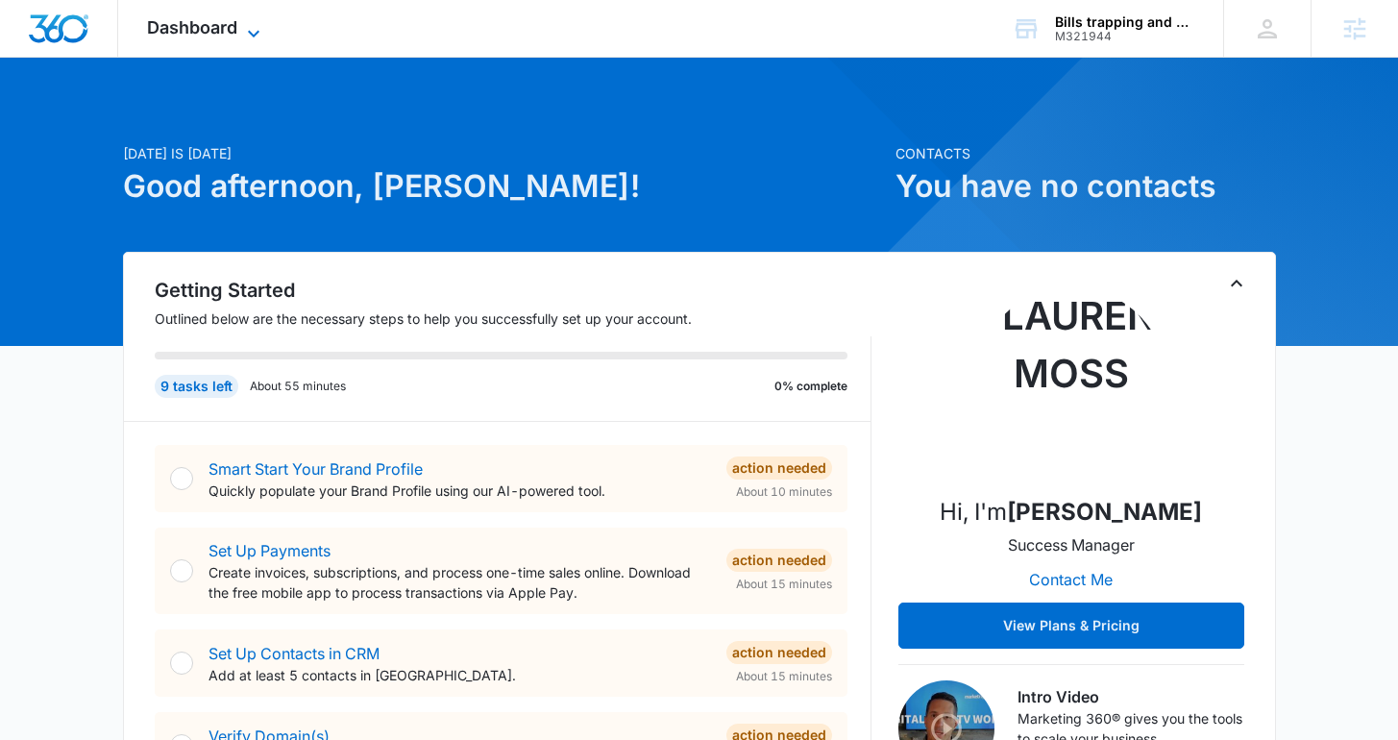
click at [261, 18] on div "Dashboard Apps Reputation Websites Forms CRM Email Social Shop Content Ads Inte…" at bounding box center [206, 28] width 176 height 57
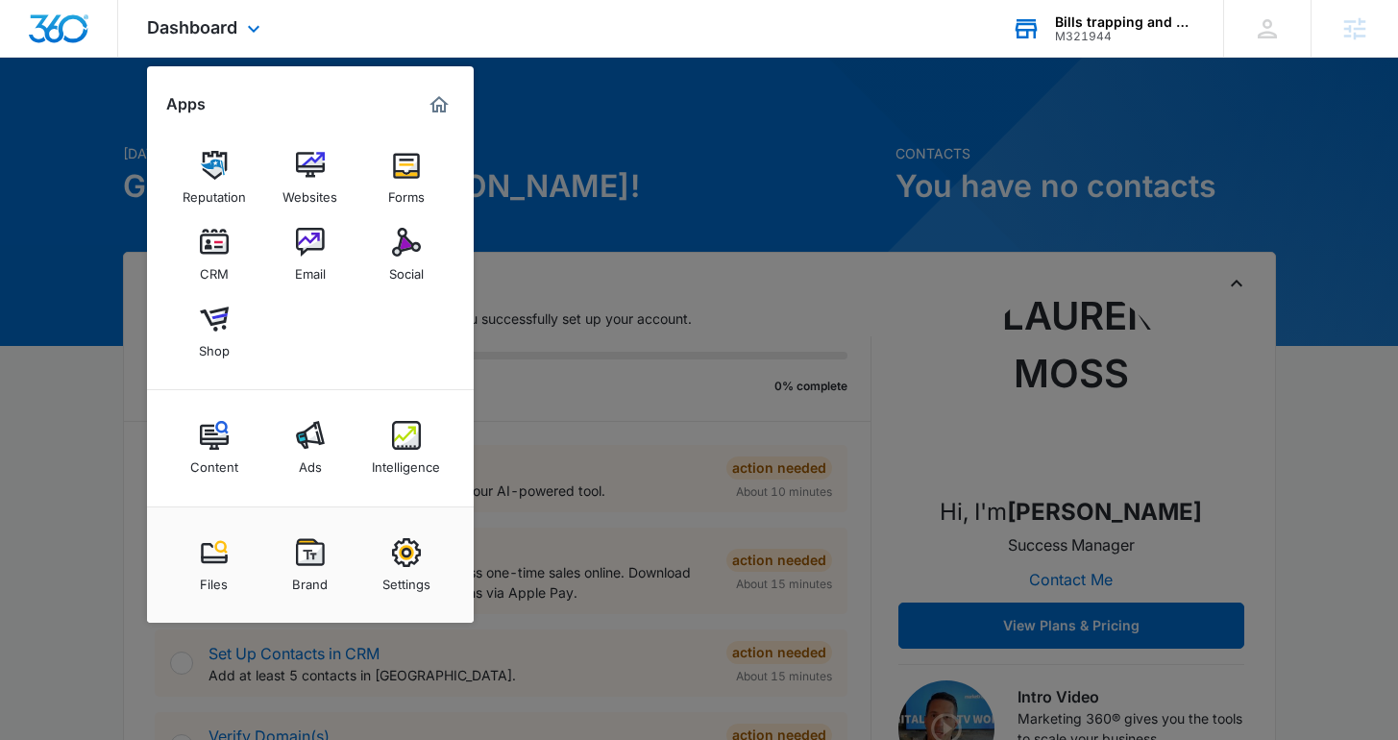
click at [1014, 30] on icon at bounding box center [1026, 28] width 29 height 29
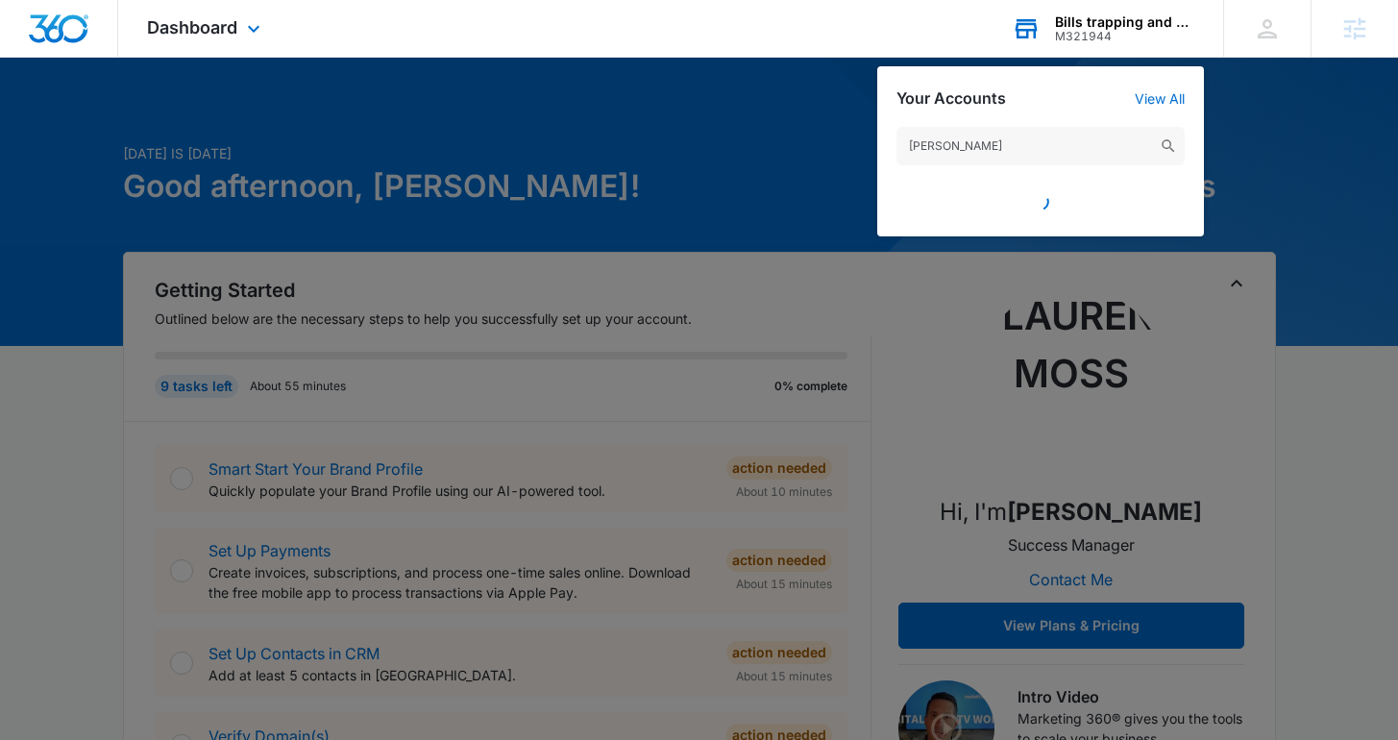
click at [979, 156] on input "[PERSON_NAME]" at bounding box center [1040, 146] width 288 height 38
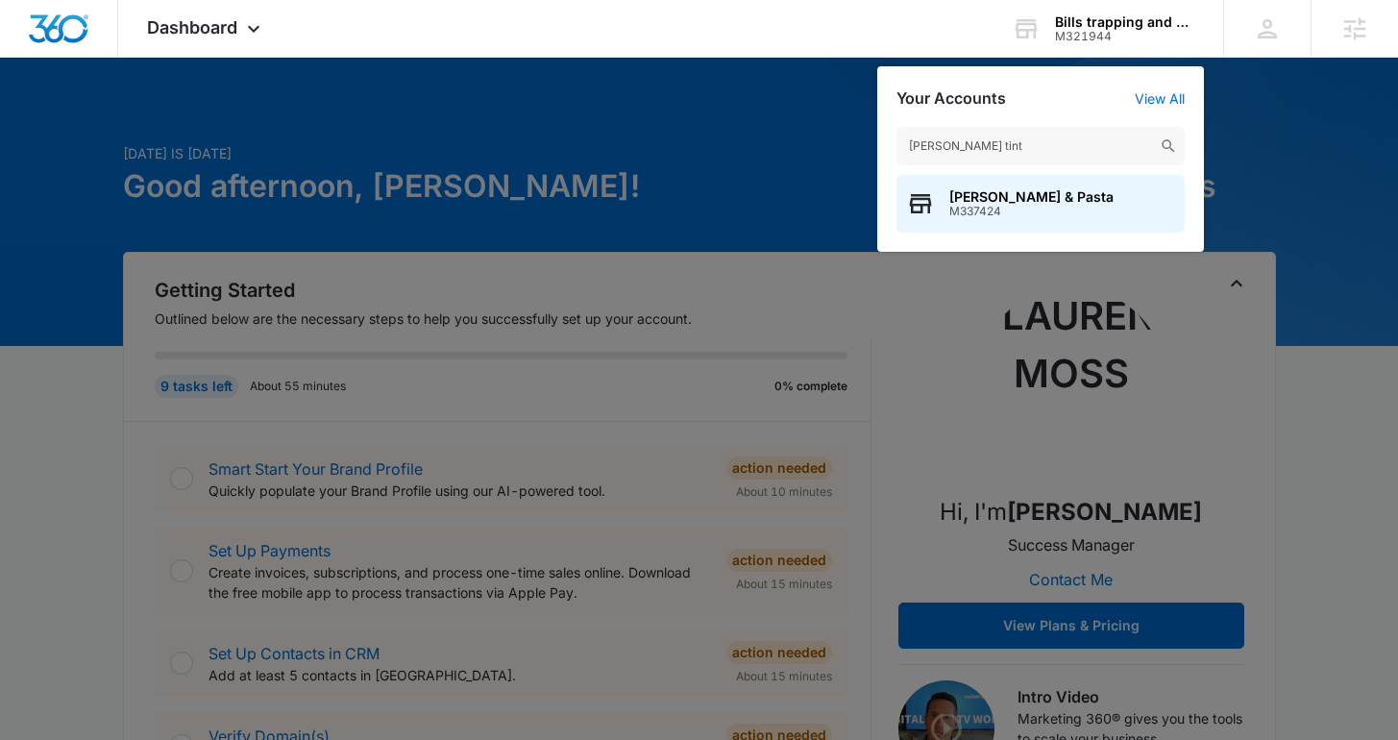
type input "[PERSON_NAME] tint"
click at [981, 197] on span "[PERSON_NAME] & Pasta" at bounding box center [1031, 196] width 164 height 15
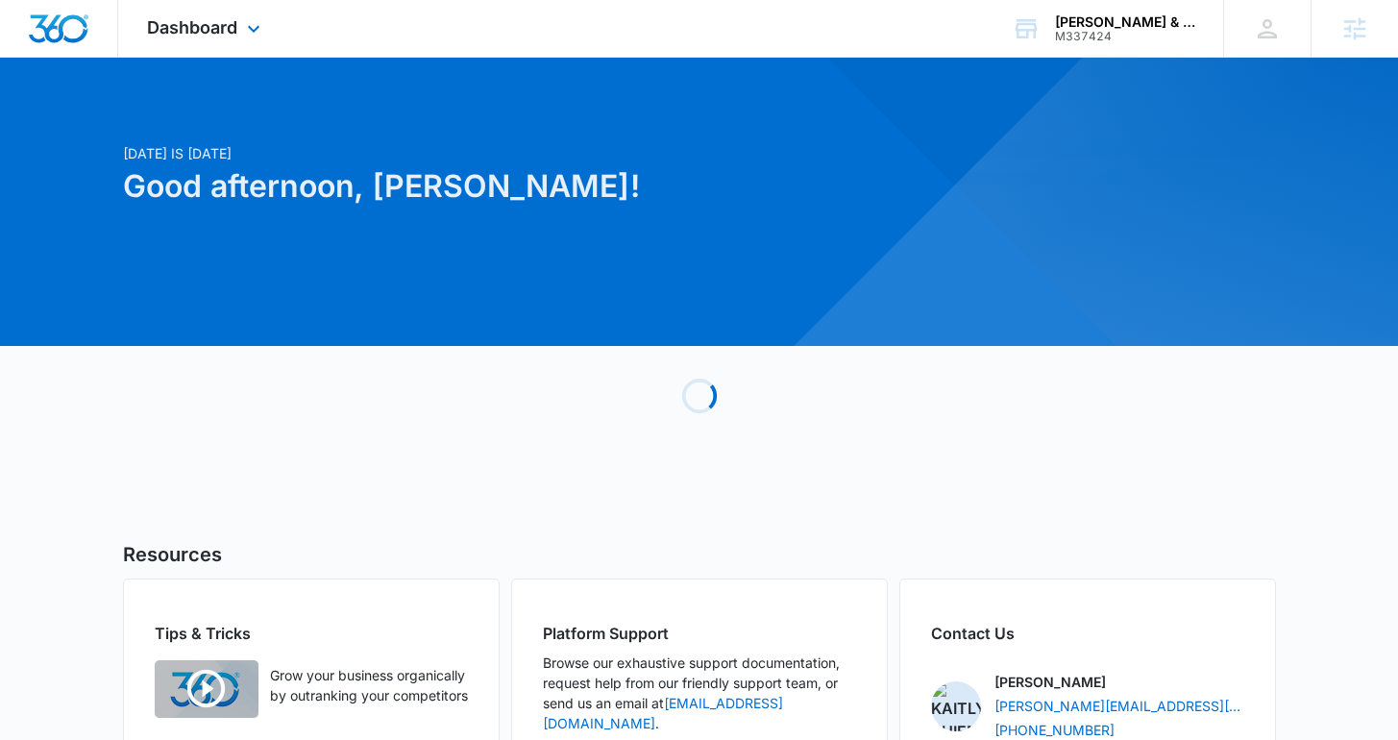
click at [180, 45] on div "Dashboard Apps Reputation Websites Forms CRM Email Social Shop Content Ads Inte…" at bounding box center [206, 28] width 176 height 57
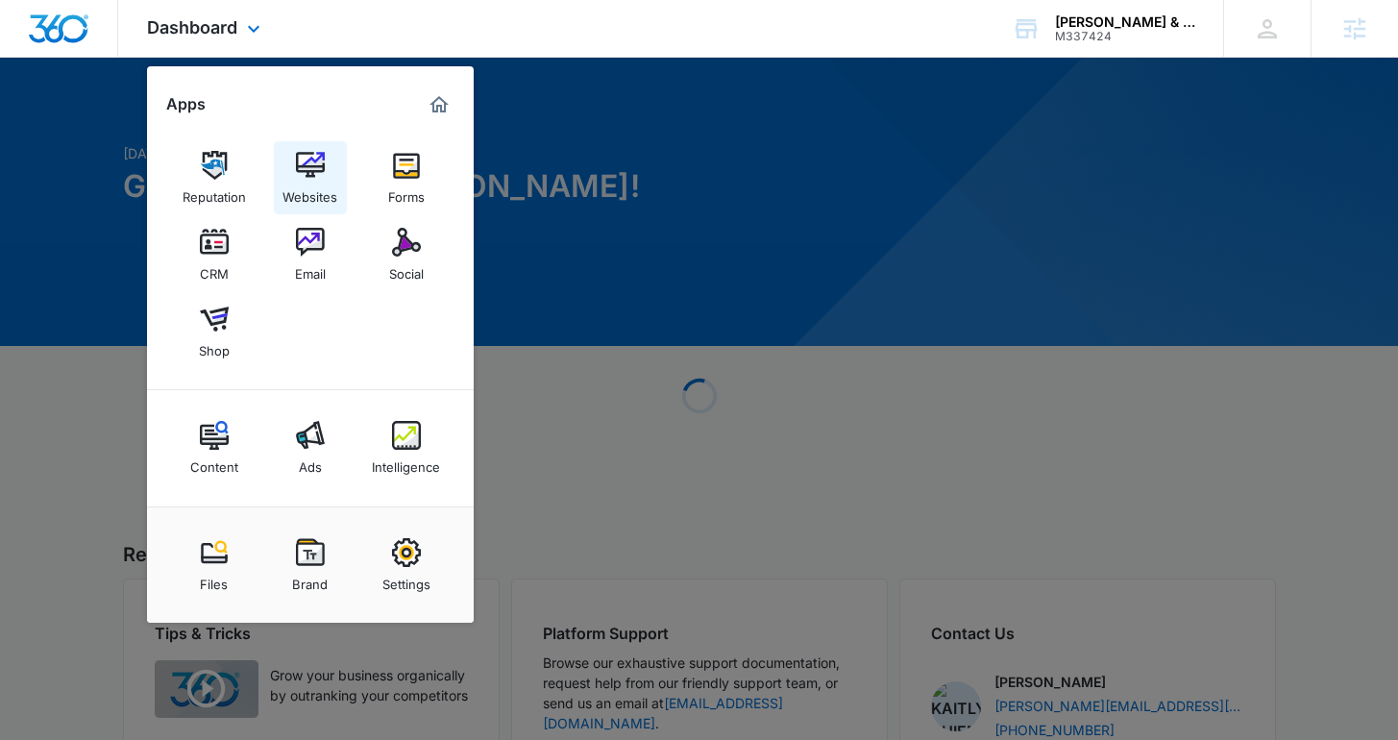
click at [304, 159] on img at bounding box center [310, 165] width 29 height 29
